Goal: Transaction & Acquisition: Purchase product/service

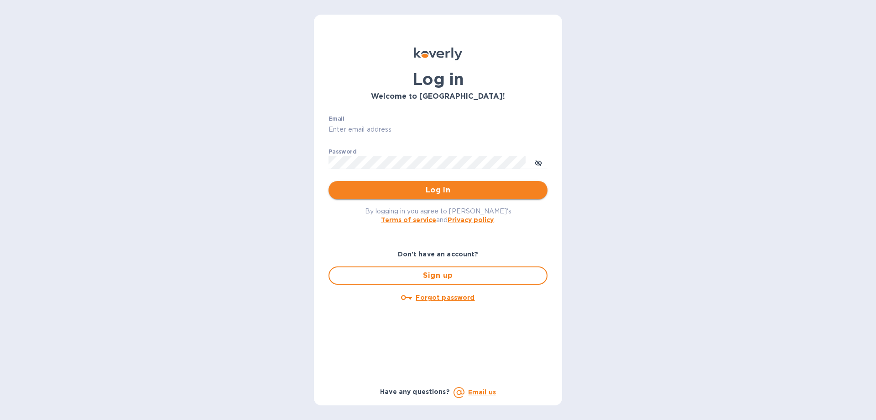
type input "[EMAIL_ADDRESS][DOMAIN_NAME]"
click at [419, 194] on span "Log in" at bounding box center [438, 189] width 205 height 11
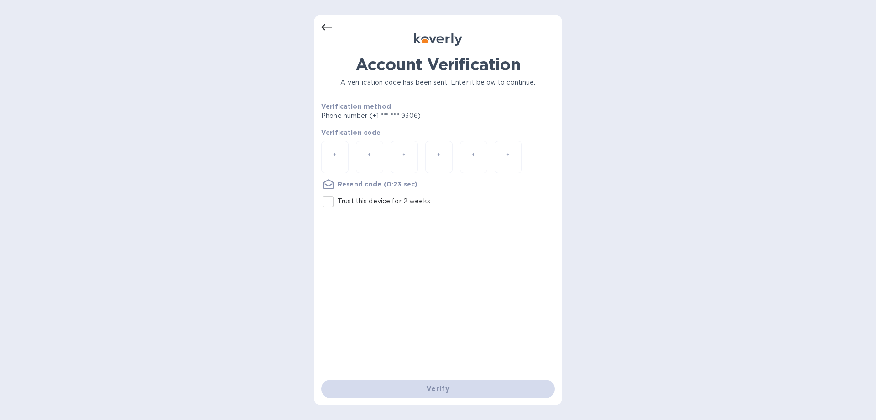
click at [338, 152] on input "number" at bounding box center [335, 156] width 12 height 17
type input "2"
type input "4"
type input "2"
type input "3"
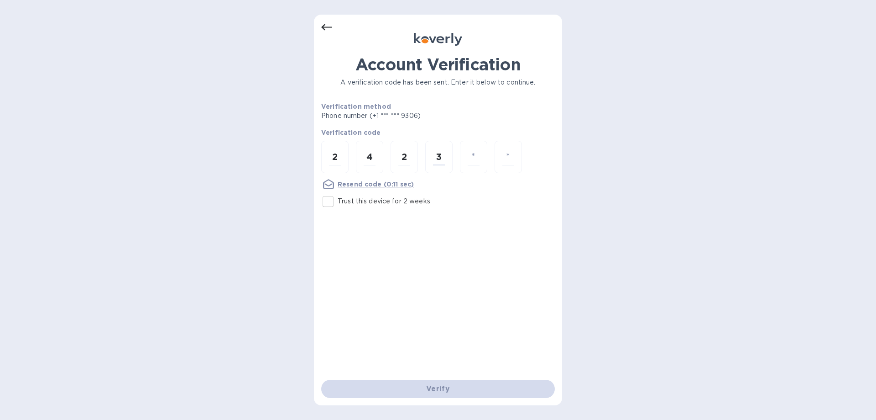
type input "8"
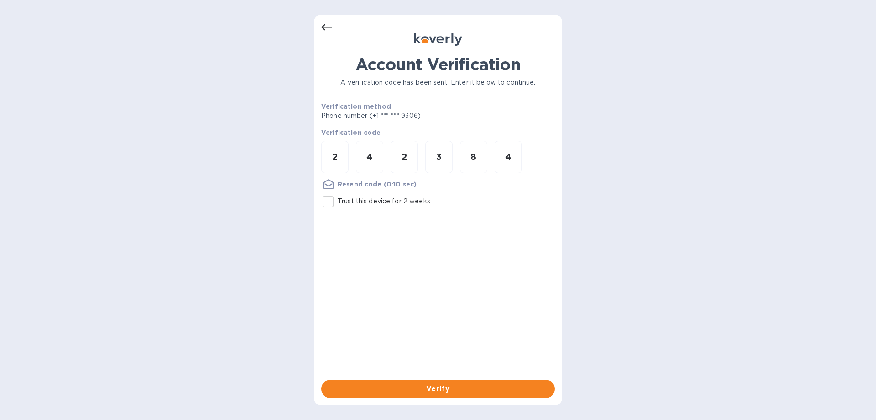
type input "4"
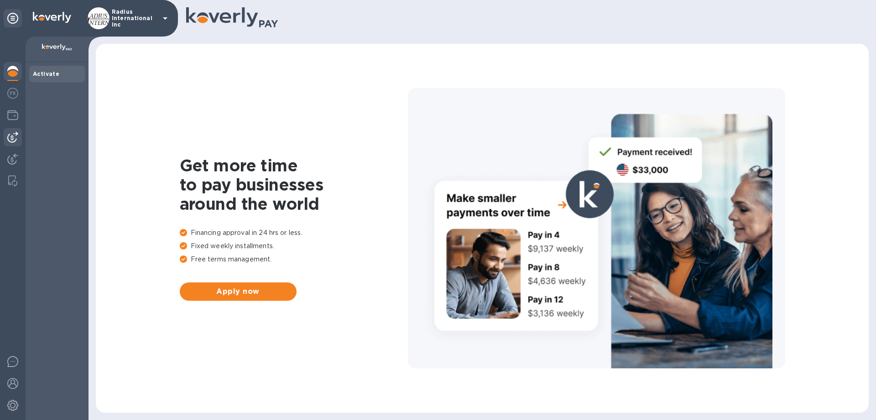
click at [16, 136] on img at bounding box center [12, 136] width 11 height 11
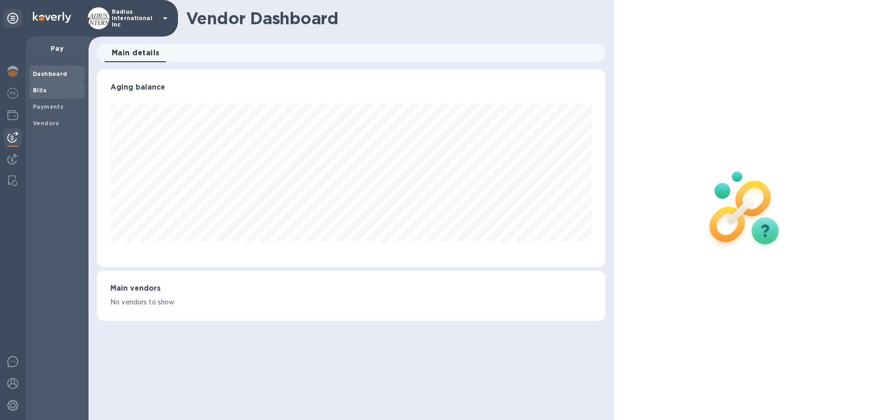
scroll to position [197, 509]
click at [50, 95] on div "Bills" at bounding box center [57, 90] width 56 height 16
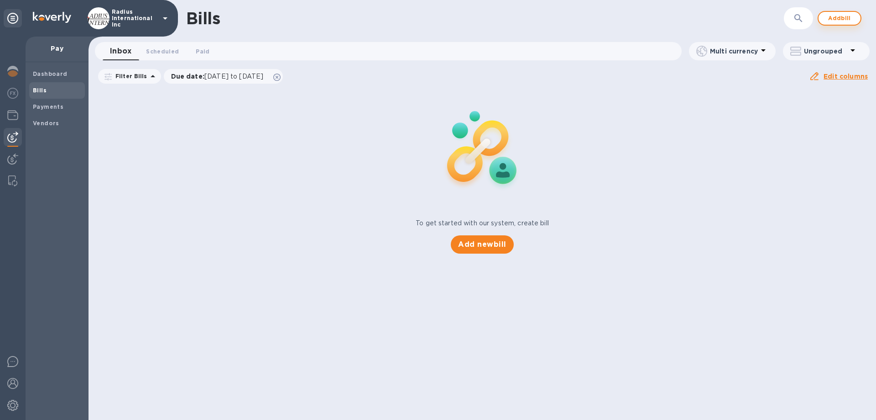
click at [843, 18] on span "Add bill" at bounding box center [839, 18] width 27 height 11
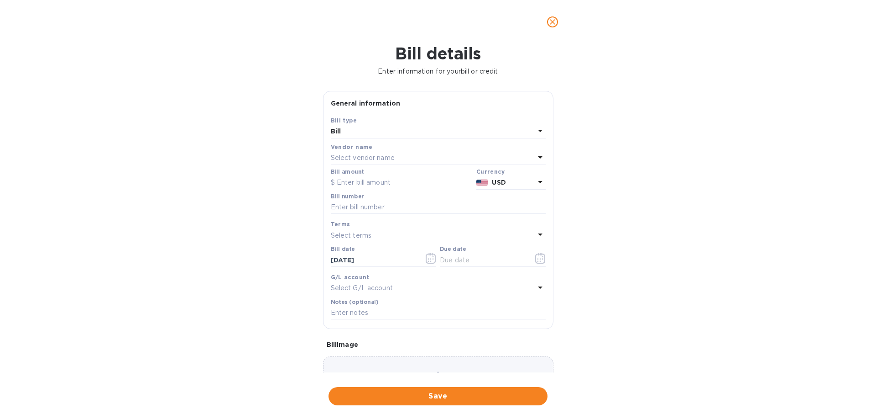
click at [366, 157] on p "Select vendor name" at bounding box center [363, 158] width 64 height 10
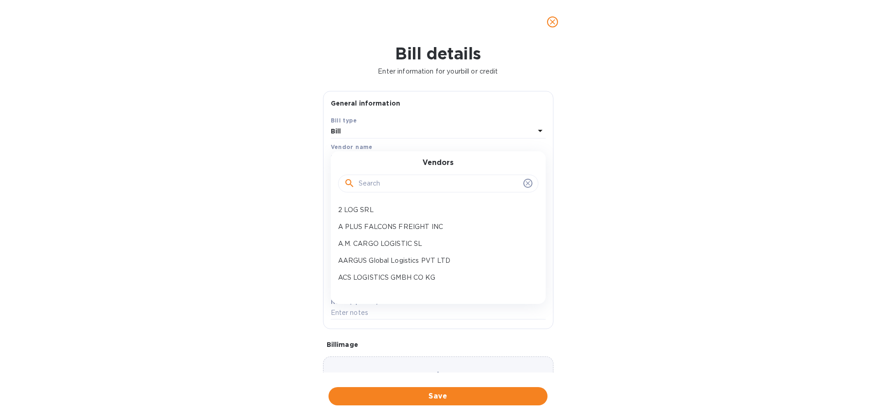
click at [399, 181] on input "text" at bounding box center [439, 184] width 161 height 14
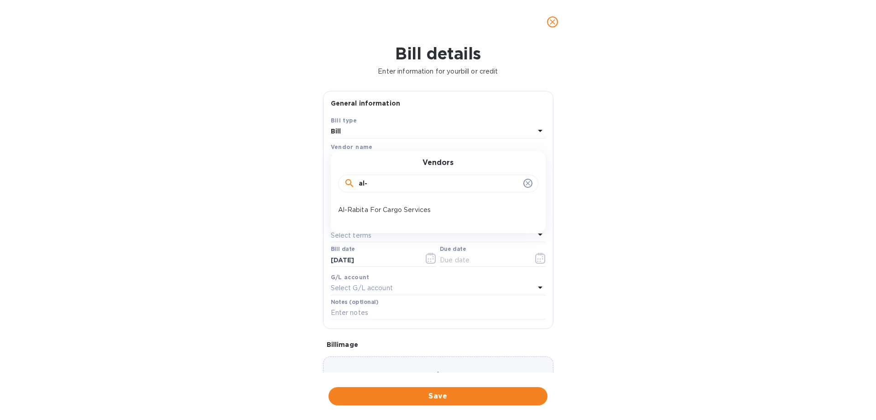
type input "al-"
click at [400, 209] on p "Al-Rabita For Cargo Services" at bounding box center [434, 210] width 193 height 10
click at [387, 182] on input "text" at bounding box center [402, 183] width 142 height 14
type input "670"
click at [364, 209] on input "text" at bounding box center [438, 207] width 215 height 14
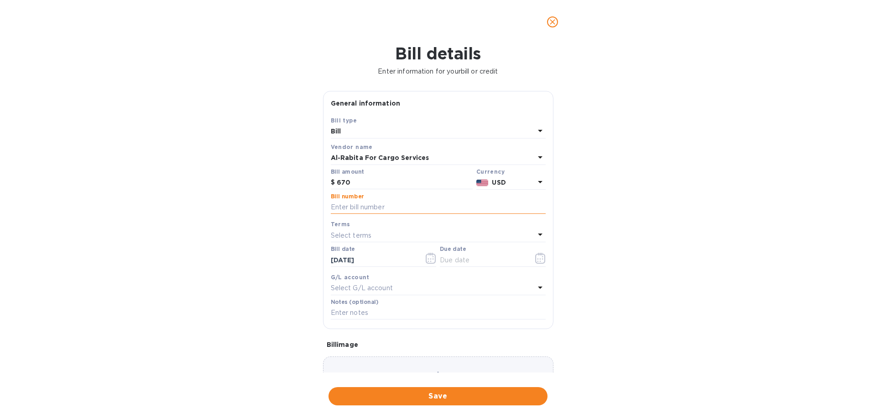
paste input "2025111"
type input "2025111"
click at [472, 263] on input "text" at bounding box center [483, 260] width 86 height 14
click at [538, 260] on icon "button" at bounding box center [540, 257] width 10 height 11
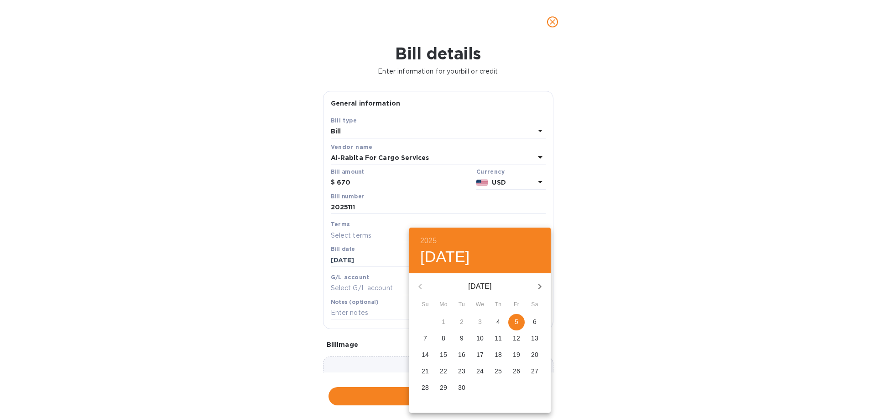
click at [517, 320] on p "5" at bounding box center [517, 321] width 4 height 9
type input "09/05/2025"
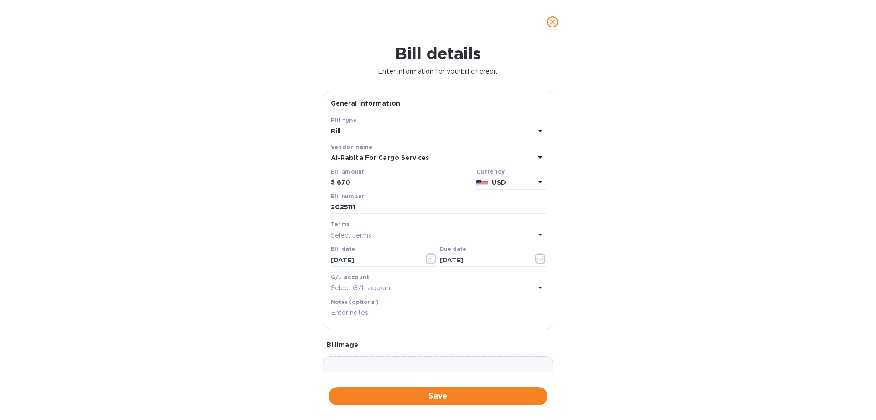
click at [692, 321] on div "2025 Fri, Sep 5 September 2025 Su Mo Tu We Th Fr Sa 31 1 2 3 4 5 6 7 8 9 10 11 …" at bounding box center [438, 210] width 876 height 420
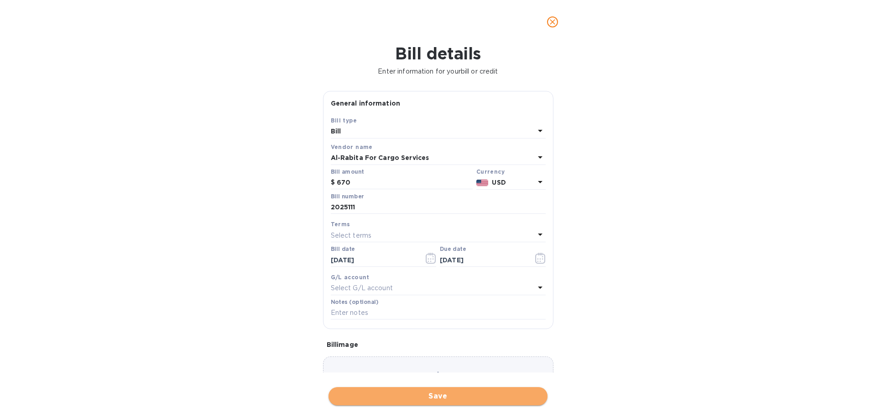
drag, startPoint x: 502, startPoint y: 399, endPoint x: 518, endPoint y: 361, distance: 40.7
click at [502, 398] on span "Save" at bounding box center [438, 395] width 205 height 11
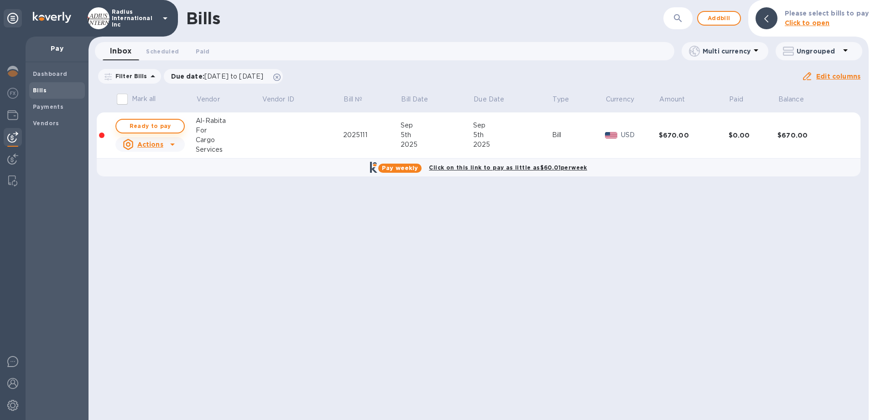
click at [147, 121] on span "Ready to pay" at bounding box center [150, 126] width 53 height 11
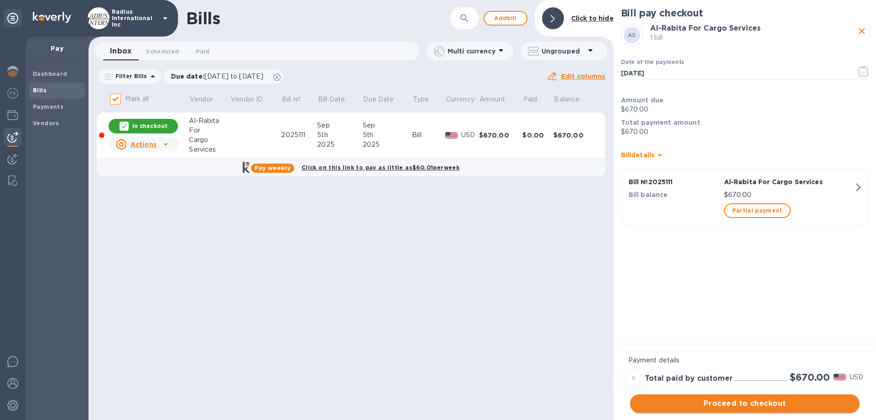
click at [736, 404] on span "Proceed to checkout" at bounding box center [745, 403] width 215 height 11
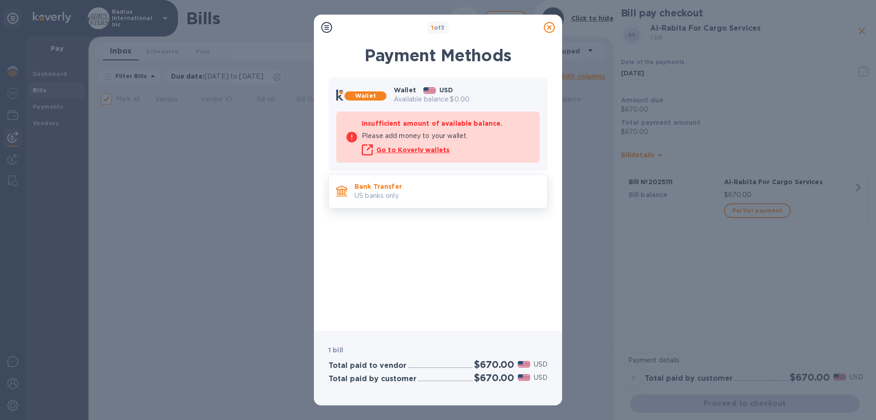
click at [407, 185] on p "Bank Transfer" at bounding box center [447, 186] width 185 height 9
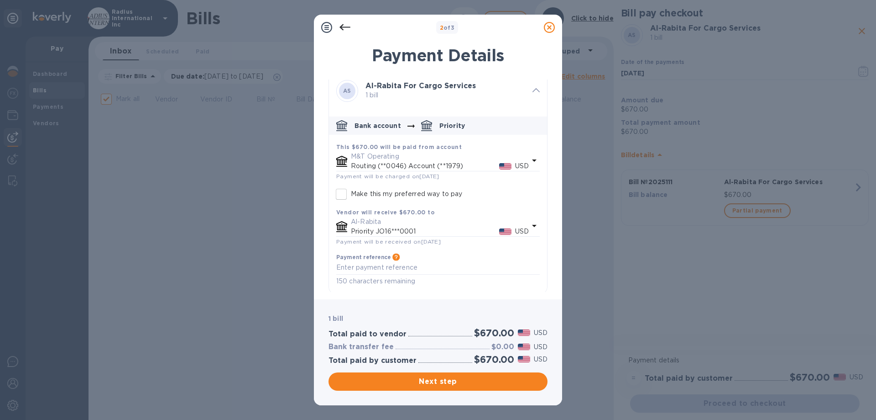
scroll to position [10, 0]
drag, startPoint x: 462, startPoint y: 378, endPoint x: 562, endPoint y: 375, distance: 100.0
click at [463, 377] on span "Next step" at bounding box center [438, 381] width 205 height 11
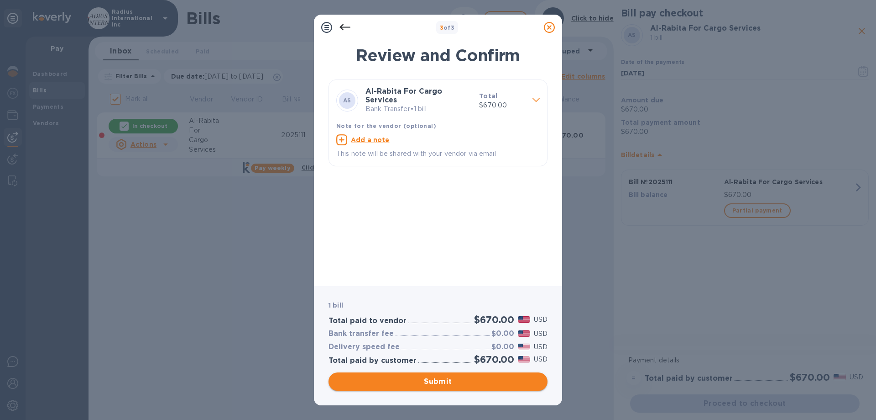
drag, startPoint x: 523, startPoint y: 382, endPoint x: 619, endPoint y: 353, distance: 99.5
click at [523, 382] on span "Submit" at bounding box center [438, 381] width 205 height 11
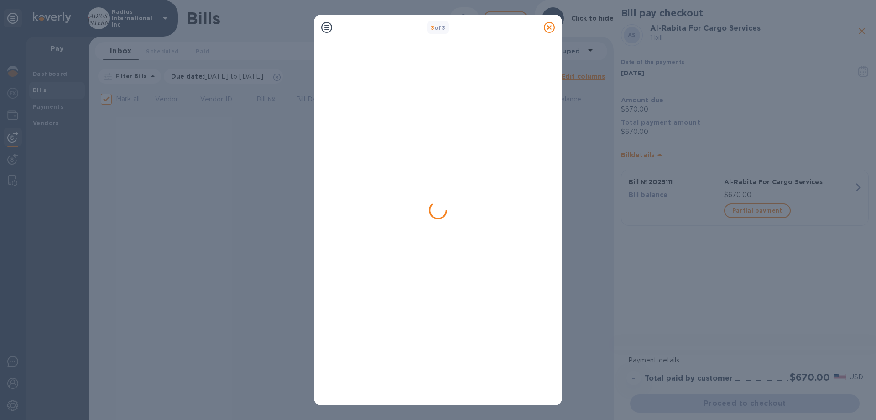
checkbox input "false"
